Goal: Task Accomplishment & Management: Use online tool/utility

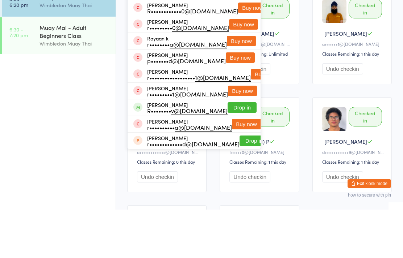
type input "Rayut"
click at [244, 27] on button "Drop in" at bounding box center [240, 23] width 29 height 10
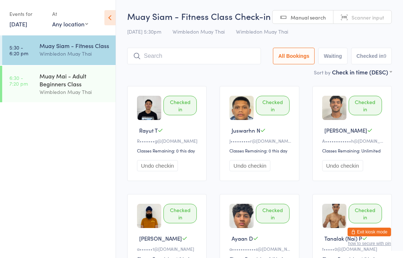
click at [186, 105] on div "Checked in" at bounding box center [179, 106] width 33 height 20
click at [172, 171] on button "Undo checkin" at bounding box center [157, 165] width 41 height 11
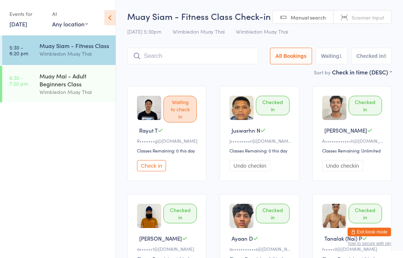
click at [84, 78] on div "Muay Mai - Adult Beginners Class" at bounding box center [74, 80] width 70 height 16
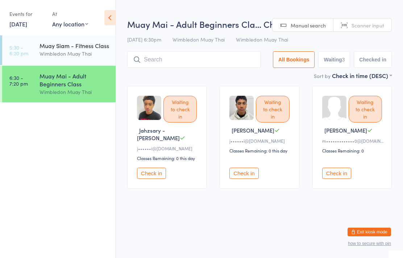
click at [228, 62] on input "search" at bounding box center [194, 59] width 134 height 17
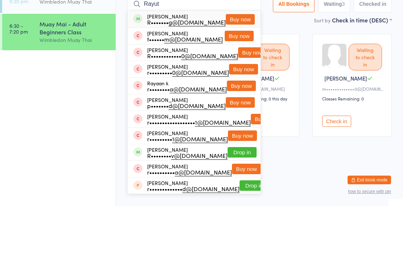
type input "Rayut"
click at [203, 71] on div "R••••••• g@gmail.com" at bounding box center [186, 74] width 79 height 6
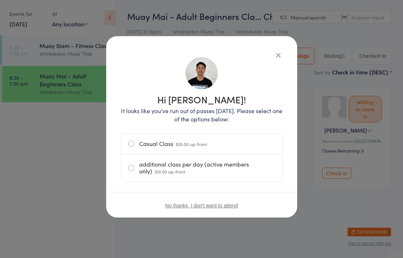
click at [280, 55] on button "button" at bounding box center [278, 55] width 9 height 9
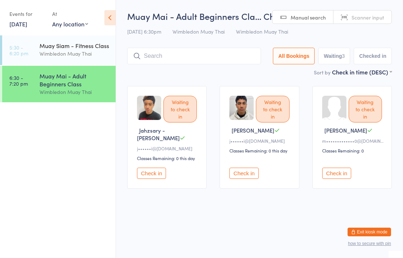
click at [87, 51] on div "Wimbledon Muay Thai" at bounding box center [74, 54] width 70 height 8
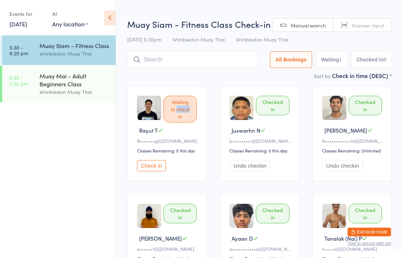
click at [207, 141] on div "Waiting to check in Rayut T R••••••• g@gmail.com Classes Remaining: 0 this day …" at bounding box center [259, 242] width 277 height 325
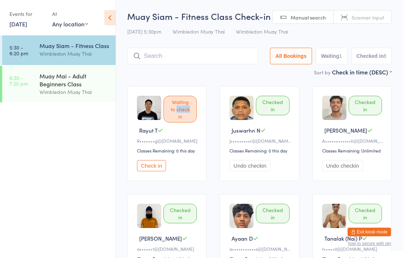
click at [210, 146] on div "Waiting to check in Rayut T R••••••• g@gmail.com Classes Remaining: 0 this day …" at bounding box center [259, 242] width 277 height 325
click at [94, 84] on div "Muay Mai - Adult Beginners Class" at bounding box center [74, 80] width 70 height 16
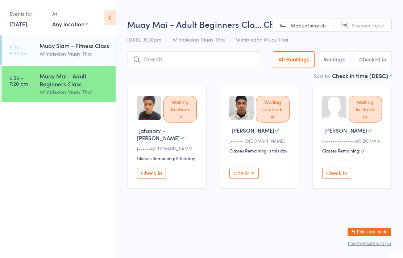
click at [238, 66] on input "search" at bounding box center [194, 59] width 134 height 17
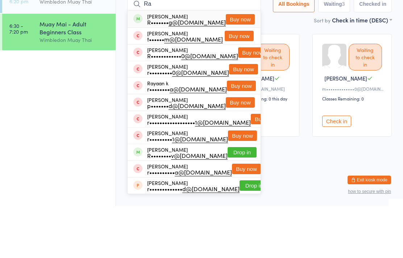
type input "R"
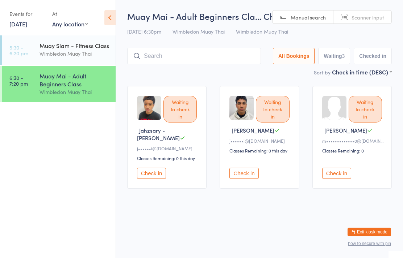
click at [86, 55] on div "Wimbledon Muay Thai" at bounding box center [74, 54] width 70 height 8
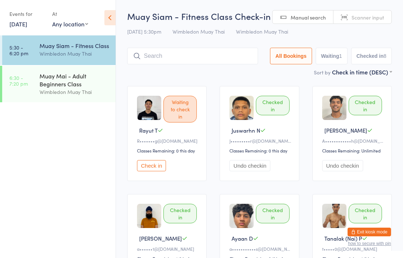
click at [64, 81] on div "Muay Mai - Adult Beginners Class" at bounding box center [74, 80] width 70 height 16
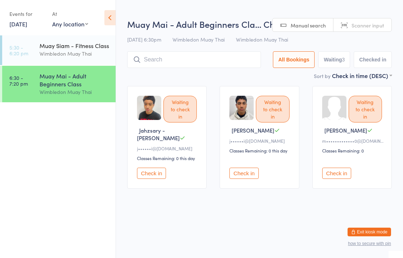
click at [172, 66] on input "search" at bounding box center [194, 59] width 134 height 17
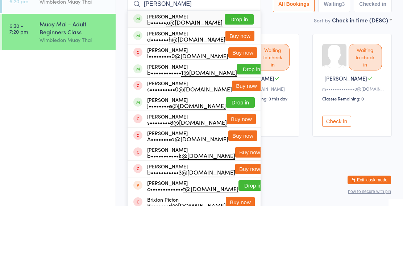
type input "Brianna"
click at [232, 66] on button "Drop in" at bounding box center [238, 71] width 29 height 10
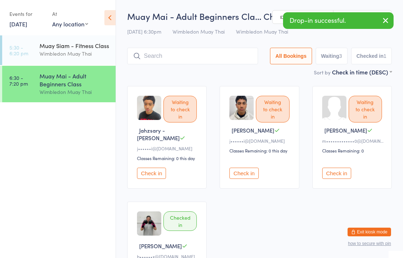
click at [197, 58] on input "search" at bounding box center [192, 56] width 131 height 17
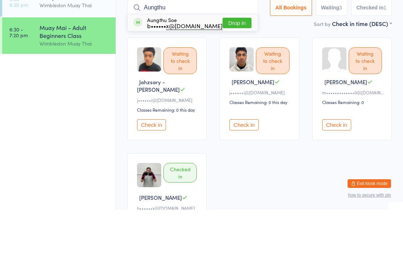
type input "Aungthu"
click at [225, 66] on button "Drop in" at bounding box center [236, 71] width 29 height 10
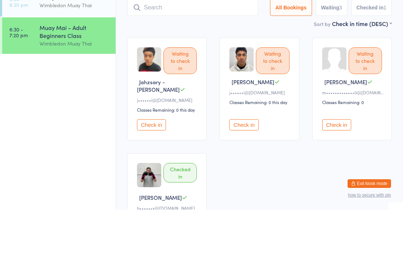
scroll to position [49, 0]
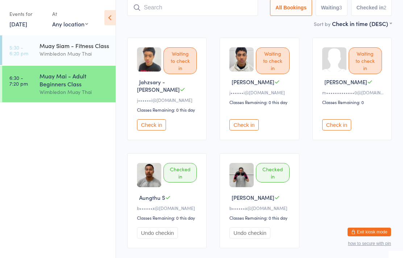
click at [196, 15] on input "search" at bounding box center [192, 7] width 131 height 17
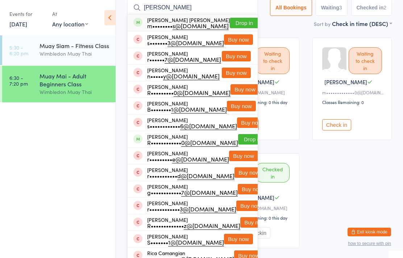
type input "Rickus"
click at [230, 32] on li "Rick Ma s••••••• 3@gmail.com Buy now" at bounding box center [192, 39] width 130 height 17
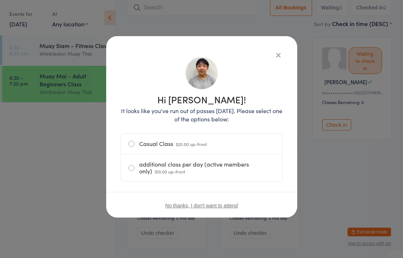
click at [277, 56] on icon "button" at bounding box center [278, 55] width 8 height 8
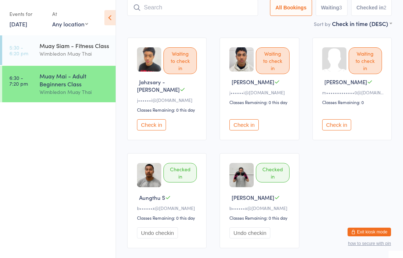
click at [167, 7] on input "search" at bounding box center [192, 7] width 131 height 17
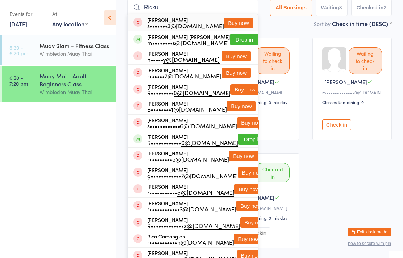
type input "Ricku"
click at [233, 41] on button "Drop in" at bounding box center [244, 39] width 29 height 10
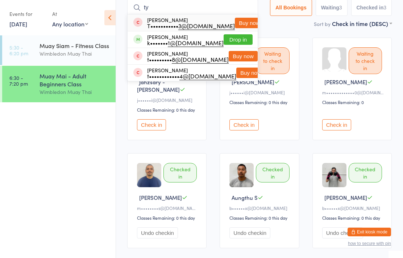
type input "ty"
click at [232, 42] on button "Drop in" at bounding box center [237, 39] width 29 height 10
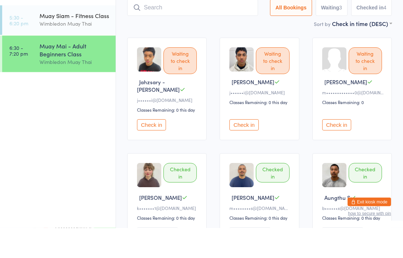
scroll to position [14, 0]
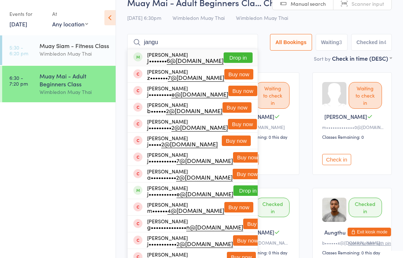
type input "jangu"
click at [234, 55] on button "Drop in" at bounding box center [237, 57] width 29 height 10
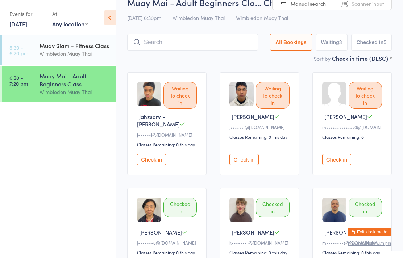
click at [185, 38] on input "search" at bounding box center [192, 42] width 131 height 17
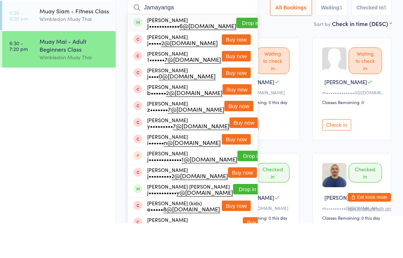
type input "Jamayanga"
click at [236, 52] on button "Drop in" at bounding box center [250, 57] width 29 height 10
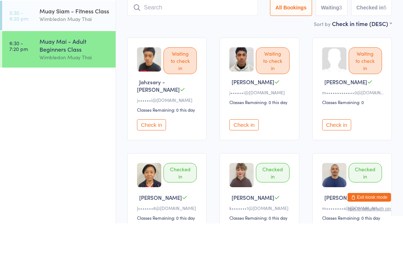
scroll to position [49, 0]
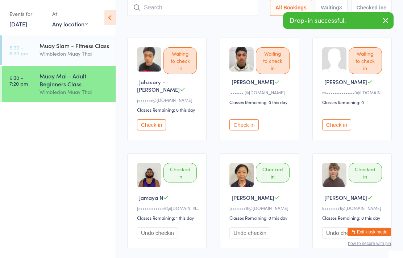
click at [65, 153] on ul "5:30 - 6:20 pm Muay Siam - Fitness Class Wimbledon Muay Thai 6:30 - 7:20 pm Mua…" at bounding box center [57, 146] width 115 height 223
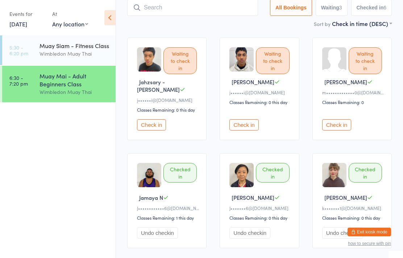
click at [184, 15] on input "search" at bounding box center [192, 7] width 131 height 17
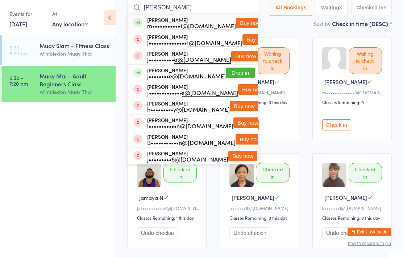
type input "Juliann"
click at [235, 75] on button "Drop in" at bounding box center [240, 73] width 29 height 10
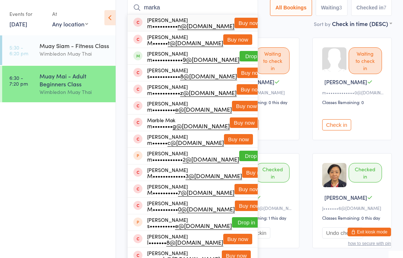
type input "marka"
click at [234, 24] on button "Buy now" at bounding box center [248, 23] width 29 height 10
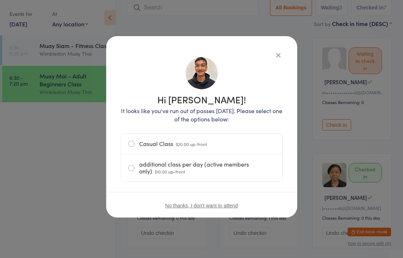
click at [249, 150] on label "Casual Class $20.00 up-front" at bounding box center [201, 144] width 147 height 20
click at [0, 0] on input "Casual Class $20.00 up-front" at bounding box center [0, 0] width 0 height 0
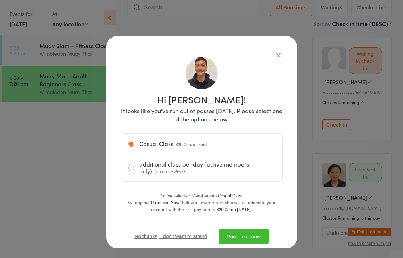
click at [240, 241] on button "Purchase now" at bounding box center [244, 237] width 50 height 15
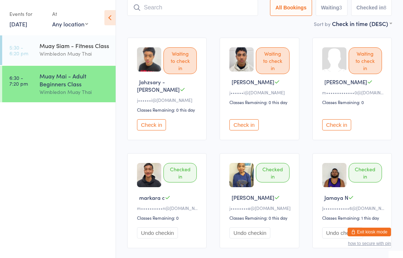
click at [207, 10] on input "search" at bounding box center [192, 7] width 131 height 17
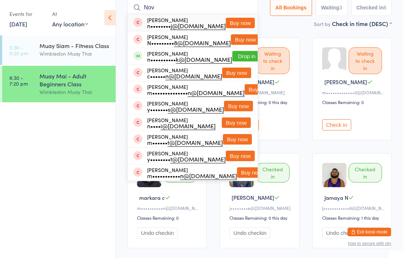
type input "Novi"
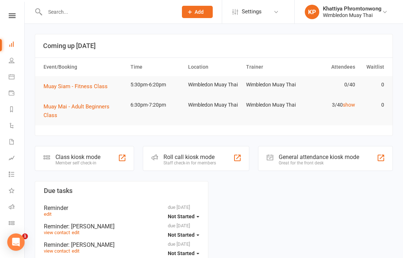
click at [71, 162] on div "Member self check-in" at bounding box center [77, 163] width 45 height 5
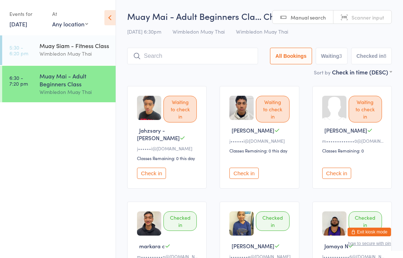
click at [169, 59] on input "search" at bounding box center [192, 56] width 131 height 17
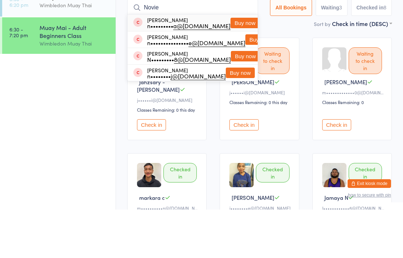
type input "Novie"
click at [164, 71] on div "n••••••••• a@gmail.com" at bounding box center [188, 74] width 83 height 6
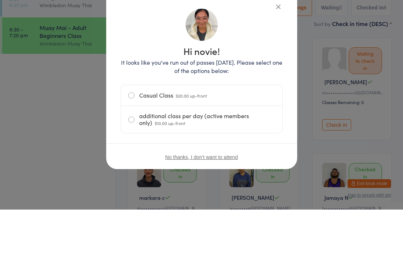
scroll to position [49, 0]
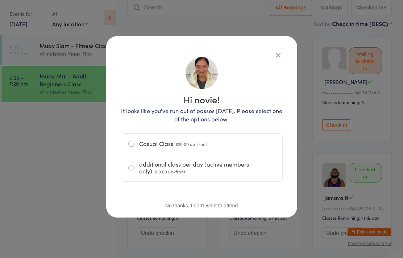
click at [210, 143] on label "Casual Class $20.00 up-front" at bounding box center [201, 144] width 147 height 20
click at [0, 0] on input "Casual Class $20.00 up-front" at bounding box center [0, 0] width 0 height 0
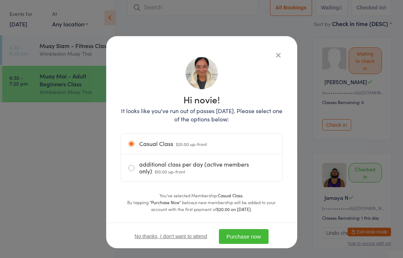
click at [246, 235] on button "Purchase now" at bounding box center [244, 237] width 50 height 15
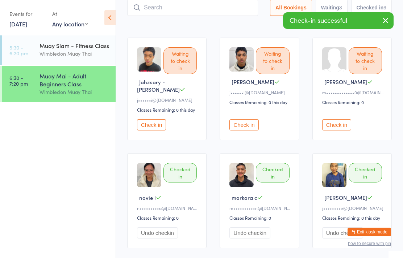
click at [59, 79] on div "Muay Mai - Adult Beginners Class" at bounding box center [74, 80] width 70 height 16
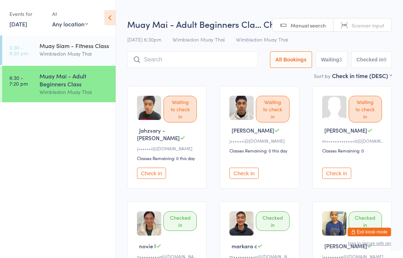
click at [227, 60] on input "search" at bounding box center [192, 59] width 131 height 17
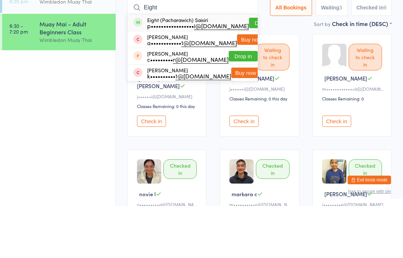
type input "Eight"
click at [249, 70] on button "Drop in" at bounding box center [263, 75] width 29 height 10
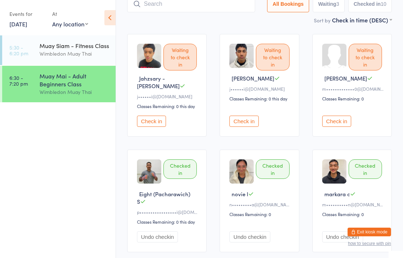
click at [52, 39] on div "Muay Siam - Fitness Class Wimbledon Muay Thai" at bounding box center [77, 49] width 76 height 29
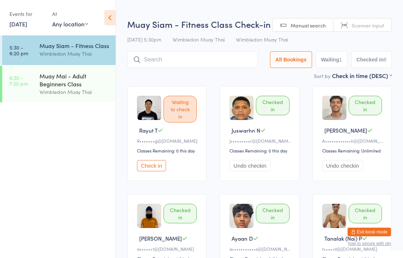
click at [37, 81] on link "6:30 - 7:20 pm Muay Mai - Adult Beginners Class Wimbledon Muay Thai" at bounding box center [58, 84] width 113 height 37
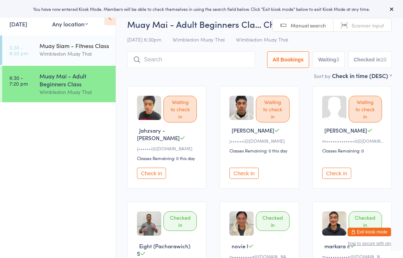
click at [37, 55] on link "5:30 - 6:20 pm Muay Siam - Fitness Class Wimbledon Muay Thai" at bounding box center [58, 50] width 113 height 30
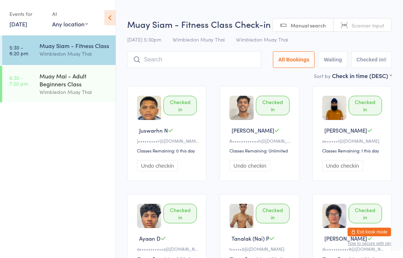
click at [52, 88] on div "Muay Mai - Adult Beginners Class" at bounding box center [74, 80] width 70 height 16
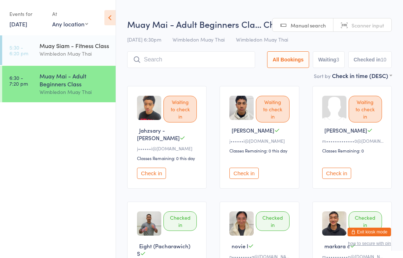
click at [178, 63] on input "search" at bounding box center [191, 59] width 128 height 17
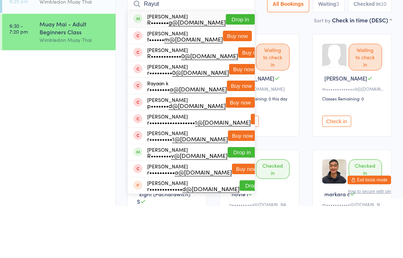
type input "Rayut"
click at [239, 66] on button "Drop in" at bounding box center [240, 71] width 29 height 10
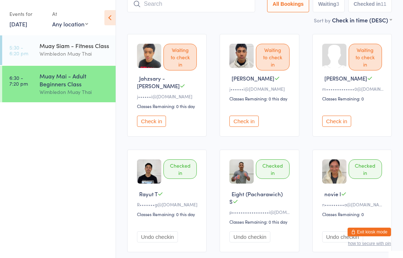
click at [192, 12] on input "search" at bounding box center [191, 4] width 128 height 17
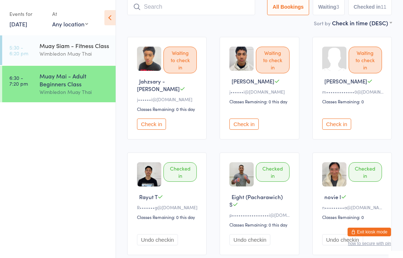
scroll to position [49, 0]
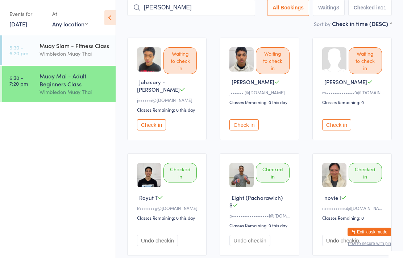
type input "Arshpreet"
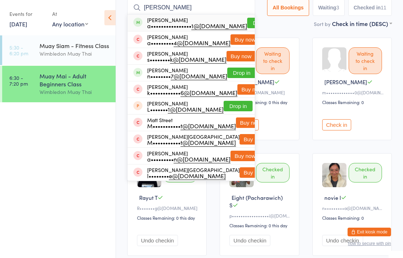
click at [238, 35] on button "Buy now" at bounding box center [244, 39] width 29 height 10
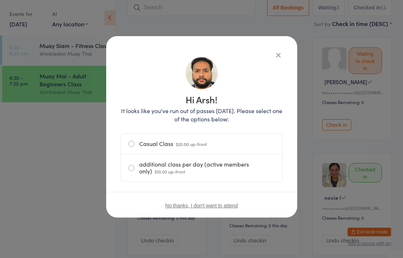
click at [280, 49] on div "Hi Arsh! It looks like you've run out of passes today. Please select one of the…" at bounding box center [201, 127] width 191 height 182
click at [274, 54] on icon "button" at bounding box center [278, 55] width 8 height 8
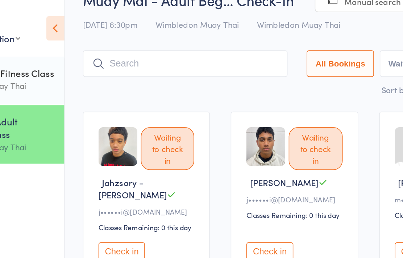
click at [138, 40] on input "search" at bounding box center [191, 39] width 128 height 17
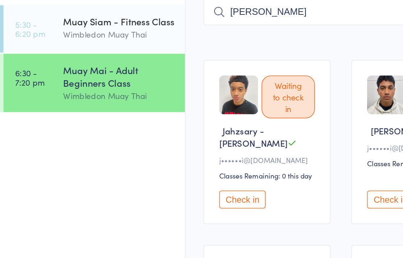
type input "Arshpreet"
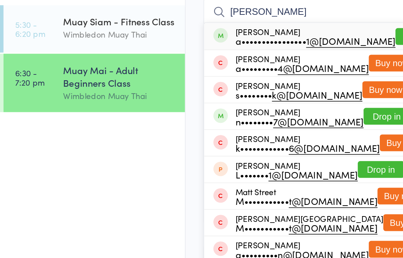
click at [247, 50] on button "Drop in" at bounding box center [261, 55] width 29 height 10
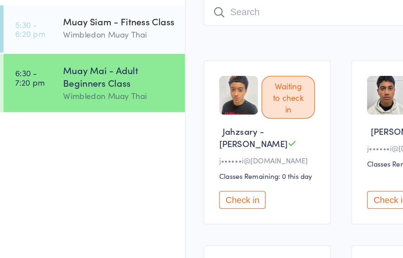
scroll to position [0, 0]
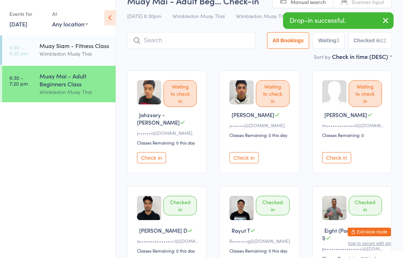
click at [211, 44] on input "search" at bounding box center [191, 40] width 128 height 17
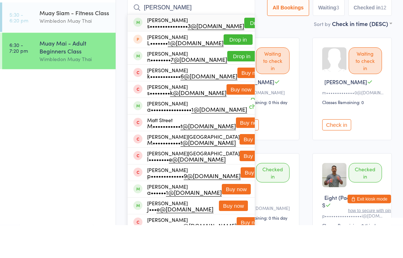
type input "Simranpreet"
click at [244, 51] on button "Drop in" at bounding box center [258, 56] width 29 height 10
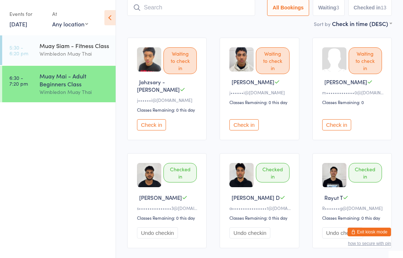
click at [151, 126] on button "Check in" at bounding box center [151, 124] width 29 height 11
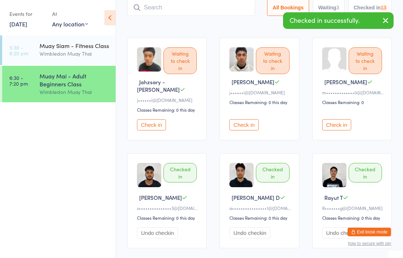
click at [322, 121] on button "Check in" at bounding box center [336, 124] width 29 height 11
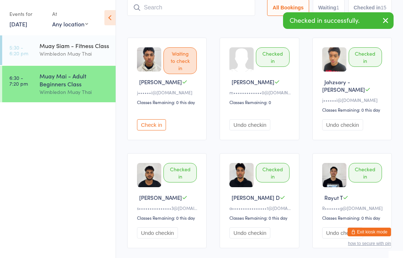
click at [250, 112] on div "Checked in Matt F m••••••••••••• 0@gmail.com Classes Remaining: 0 Undo checkin" at bounding box center [258, 89] width 79 height 103
click at [248, 127] on button "Undo checkin" at bounding box center [249, 124] width 41 height 11
click at [156, 119] on button "Check in" at bounding box center [151, 124] width 29 height 11
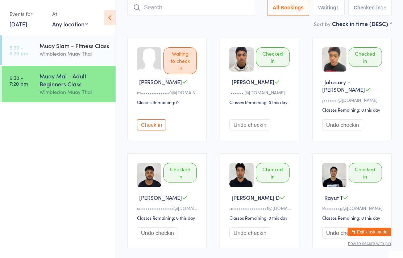
click at [160, 122] on button "Check in" at bounding box center [151, 124] width 29 height 11
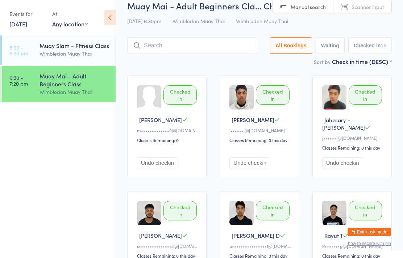
scroll to position [10, 0]
click at [213, 49] on input "search" at bounding box center [192, 46] width 131 height 17
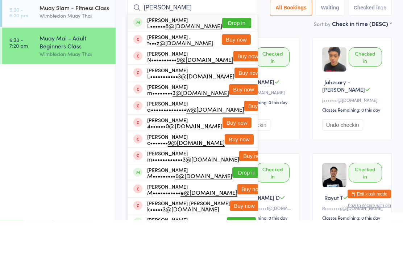
type input "Matthew lau"
click at [235, 56] on button "Drop in" at bounding box center [236, 61] width 29 height 10
